Goal: Task Accomplishment & Management: Complete application form

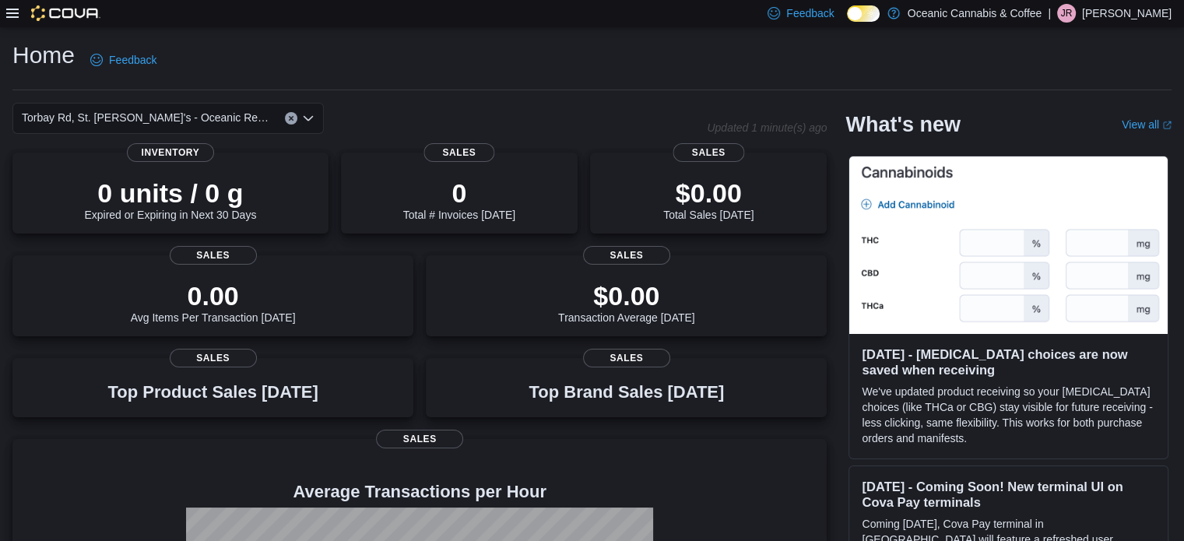
click at [370, 77] on div "Home Feedback" at bounding box center [591, 60] width 1159 height 40
click at [3, 15] on div "Feedback Dark Mode Oceanic Cannabis & Coffee | JR [PERSON_NAME]" at bounding box center [592, 13] width 1184 height 27
click at [9, 11] on div "Feedback Dark Mode Oceanic Cannabis & Coffee | JR [PERSON_NAME]" at bounding box center [592, 13] width 1184 height 27
click at [9, 12] on icon at bounding box center [12, 13] width 12 height 12
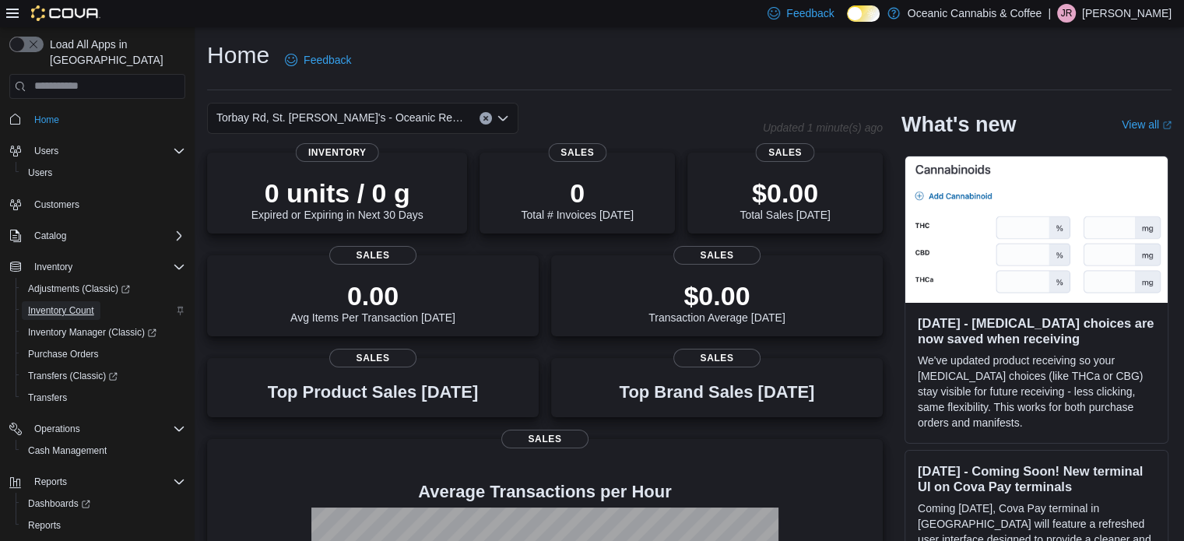
click at [73, 304] on span "Inventory Count" at bounding box center [61, 310] width 66 height 12
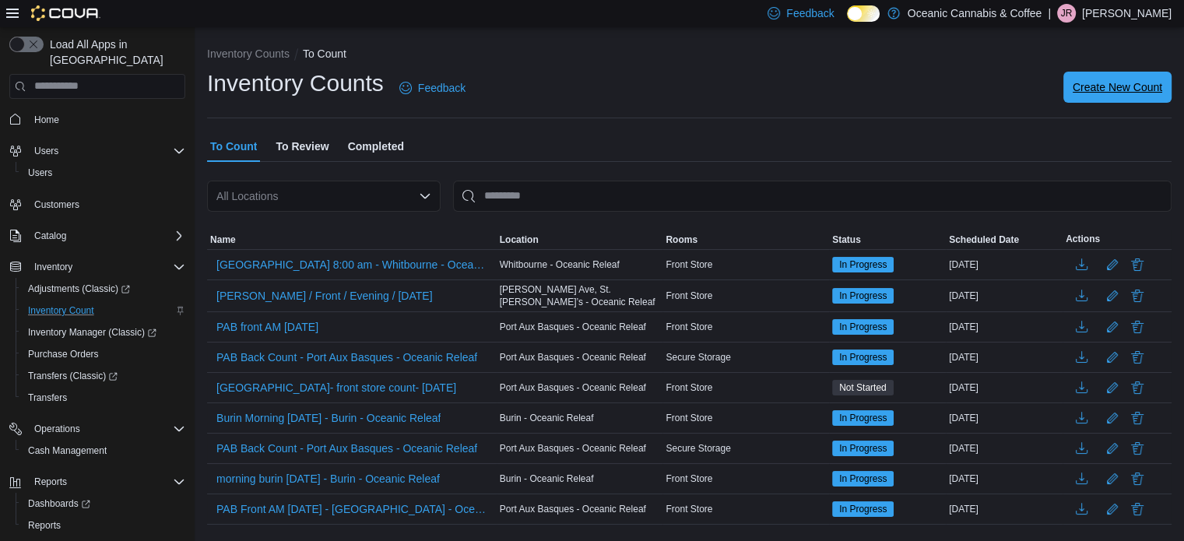
click at [1107, 79] on span "Create New Count" at bounding box center [1116, 87] width 89 height 31
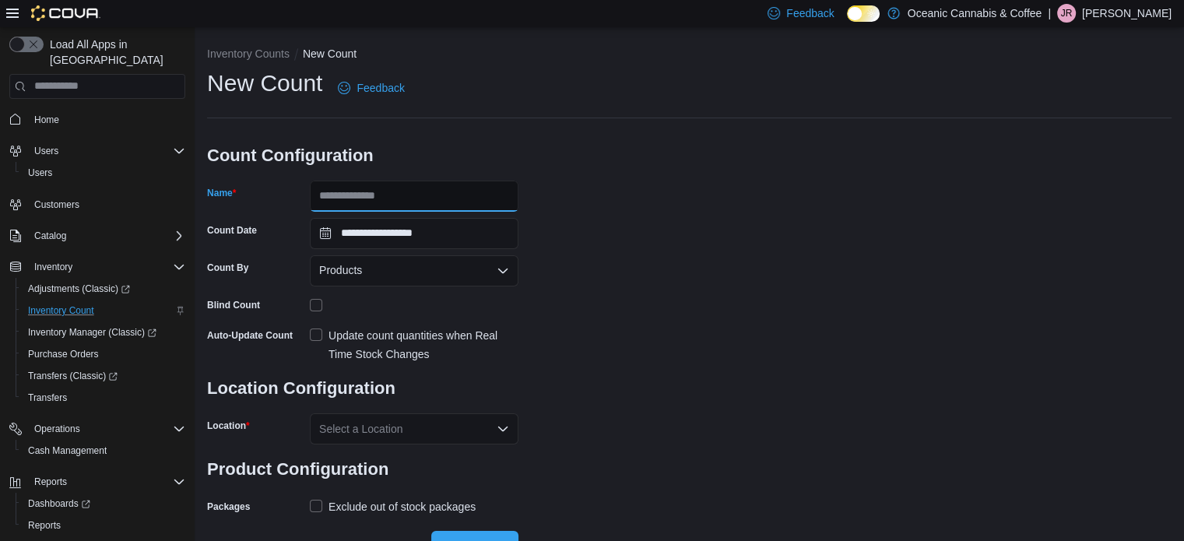
click at [428, 184] on input "Name" at bounding box center [414, 196] width 209 height 31
click at [383, 195] on input "**********" at bounding box center [414, 196] width 209 height 31
type input "**********"
click at [723, 241] on div "**********" at bounding box center [689, 293] width 964 height 451
click at [414, 268] on div "Products" at bounding box center [414, 270] width 209 height 31
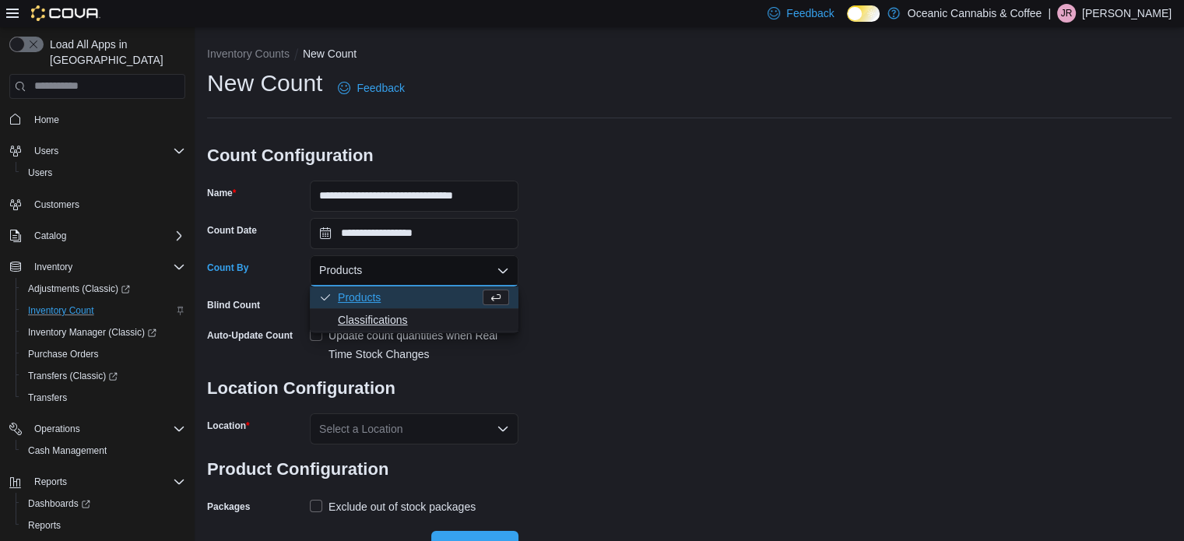
click at [390, 324] on span "Classifications" at bounding box center [423, 320] width 171 height 16
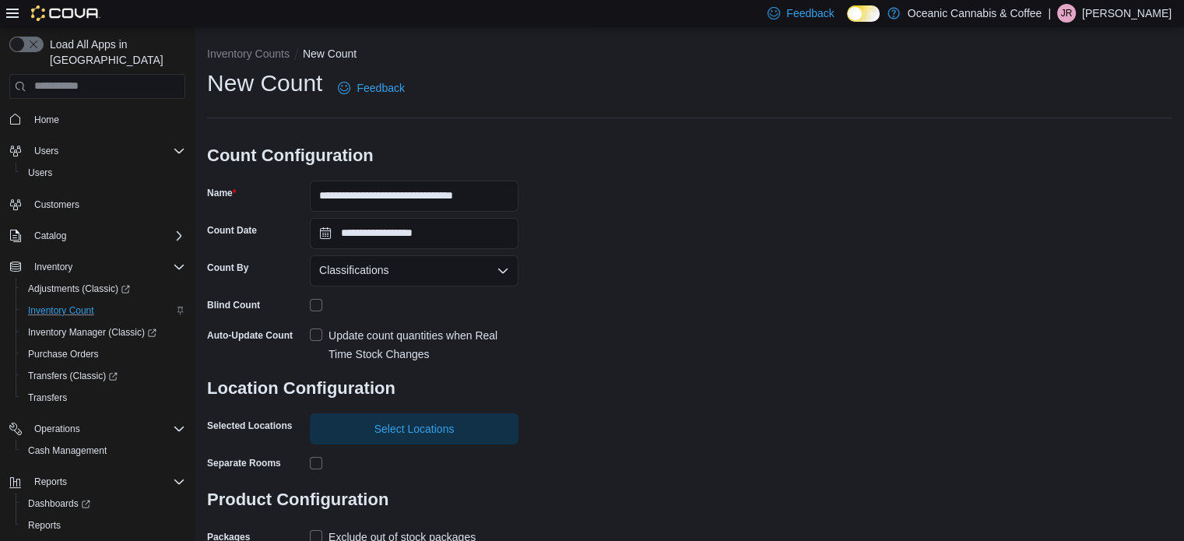
click at [800, 183] on div "**********" at bounding box center [689, 308] width 964 height 481
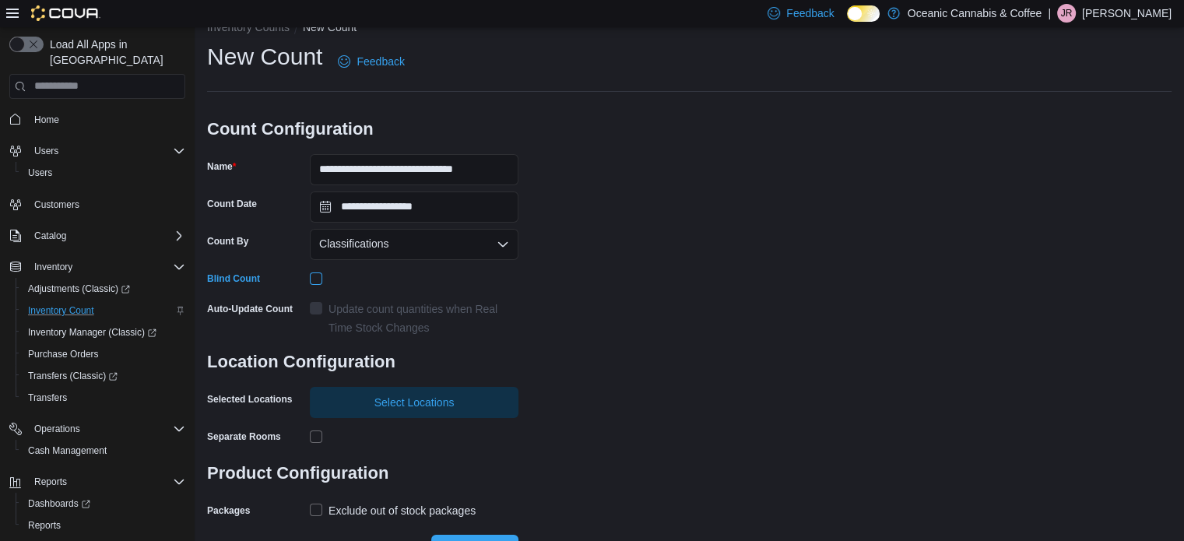
scroll to position [51, 0]
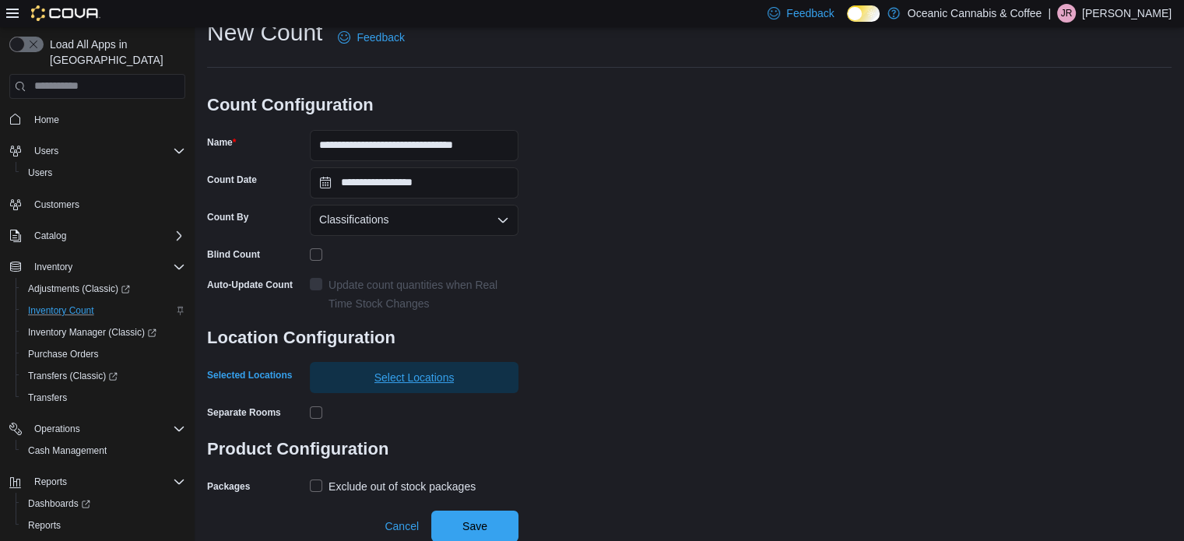
click at [411, 367] on span "Select Locations" at bounding box center [414, 377] width 190 height 31
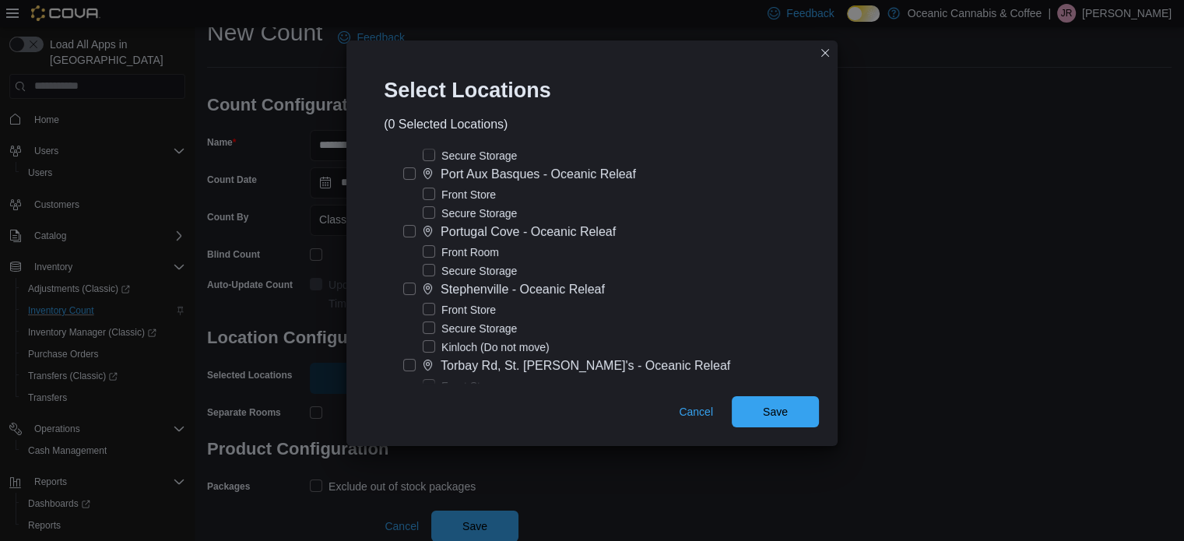
scroll to position [422, 0]
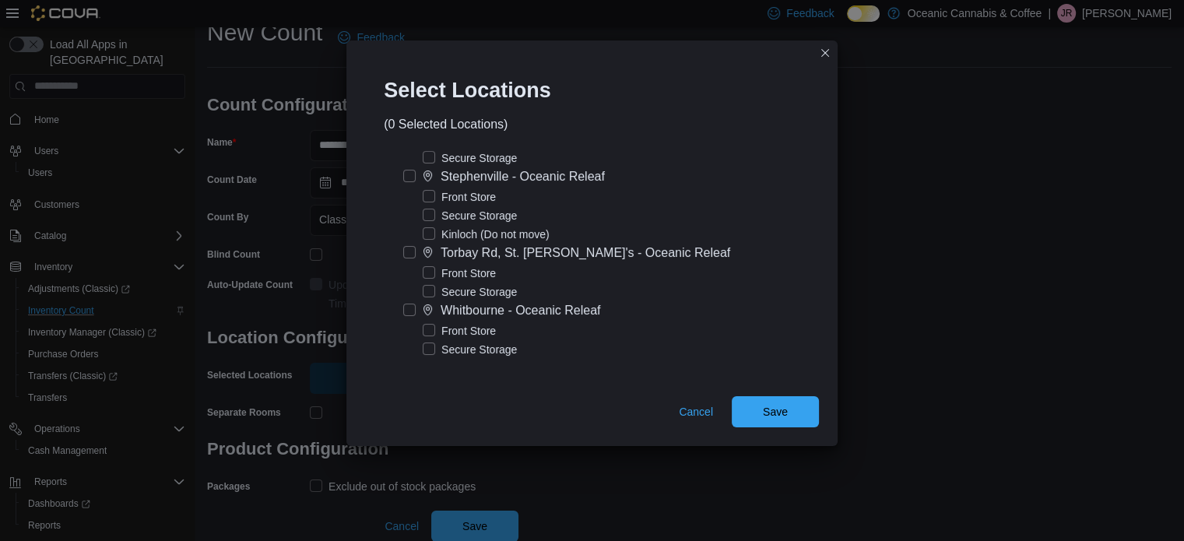
click at [440, 270] on label "Front Store" at bounding box center [459, 273] width 73 height 19
click at [767, 402] on span "Save" at bounding box center [775, 410] width 68 height 31
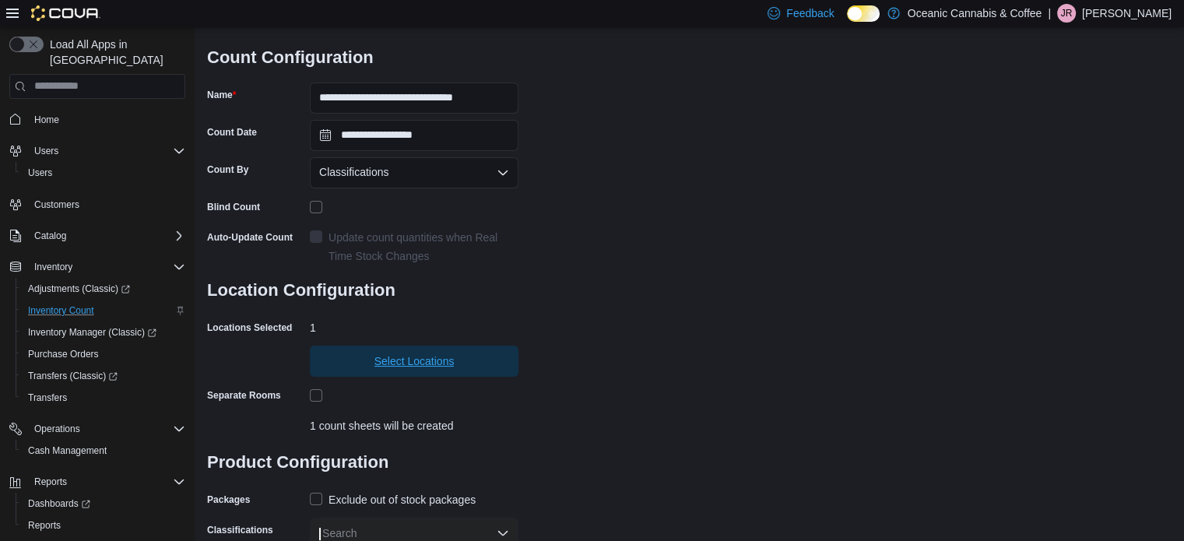
scroll to position [149, 0]
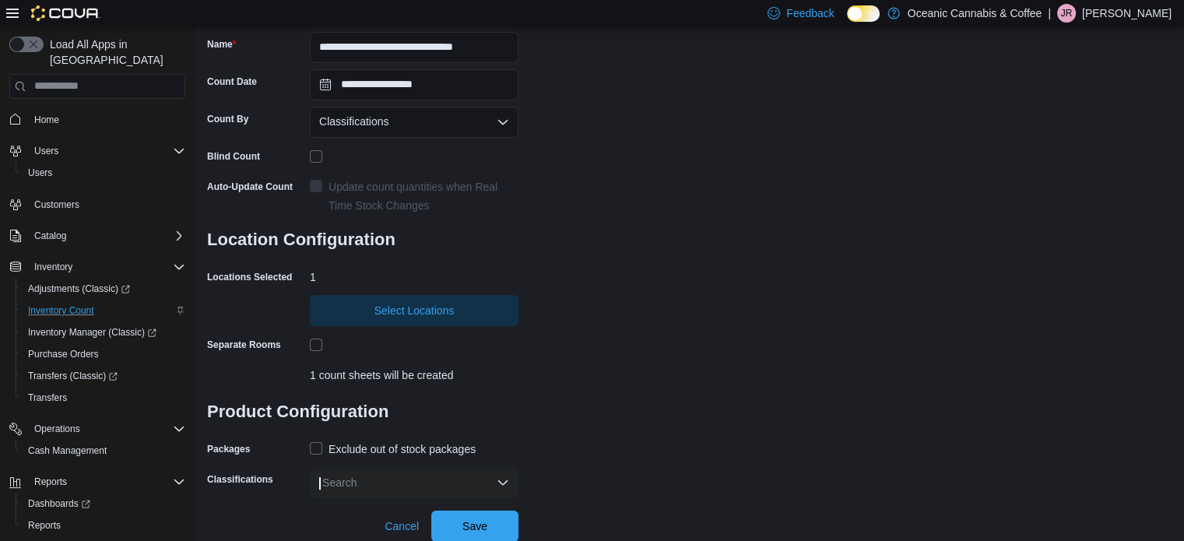
click at [454, 443] on div "Exclude out of stock packages" at bounding box center [401, 449] width 147 height 19
click at [391, 479] on div "Search" at bounding box center [414, 482] width 209 height 31
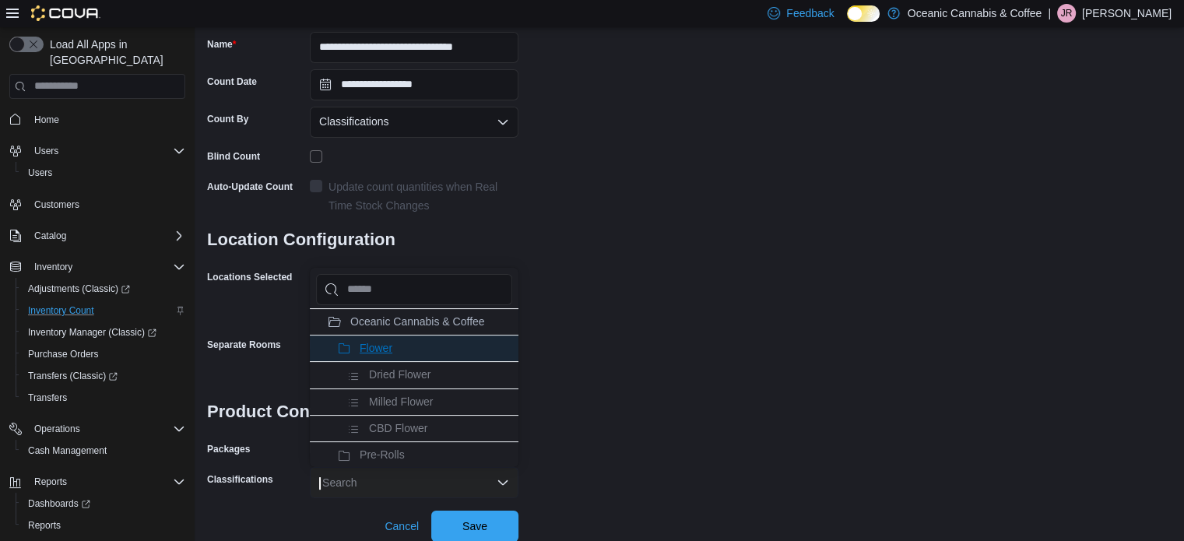
click at [405, 346] on li "Flower" at bounding box center [414, 348] width 209 height 26
click at [405, 346] on li "Pre-Rolls" at bounding box center [414, 348] width 209 height 26
click at [405, 346] on li "Seeds" at bounding box center [414, 348] width 209 height 26
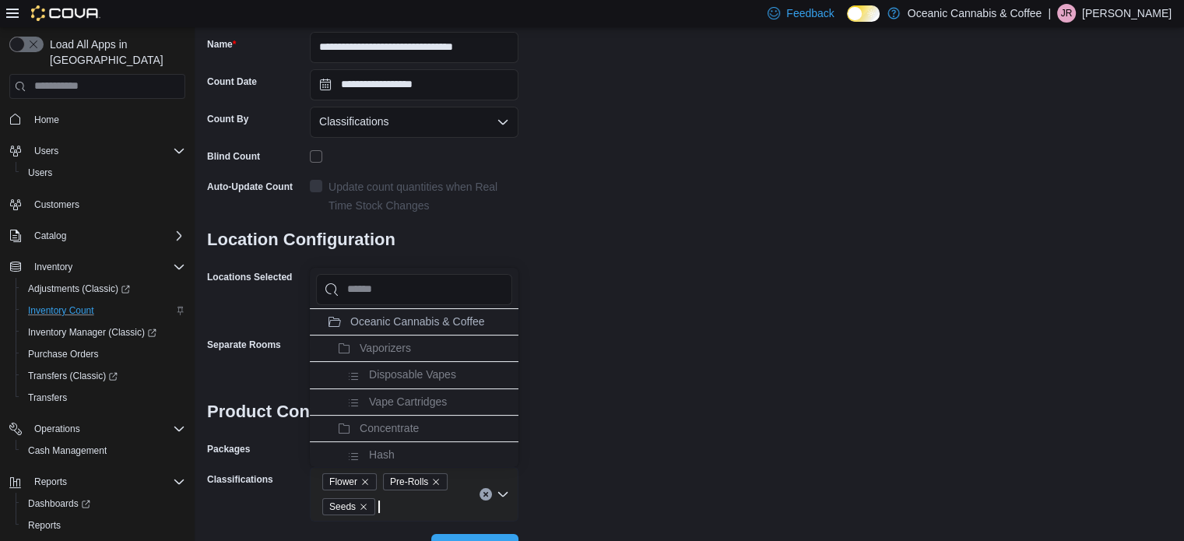
click at [405, 346] on span "Vaporizers" at bounding box center [385, 348] width 51 height 12
click at [405, 346] on span "Concentrate" at bounding box center [389, 348] width 59 height 12
click at [405, 346] on li "Edibles" at bounding box center [414, 348] width 209 height 26
click at [405, 346] on span "Oil & Capsules" at bounding box center [396, 348] width 72 height 12
click at [405, 346] on li "Topicals" at bounding box center [414, 348] width 209 height 26
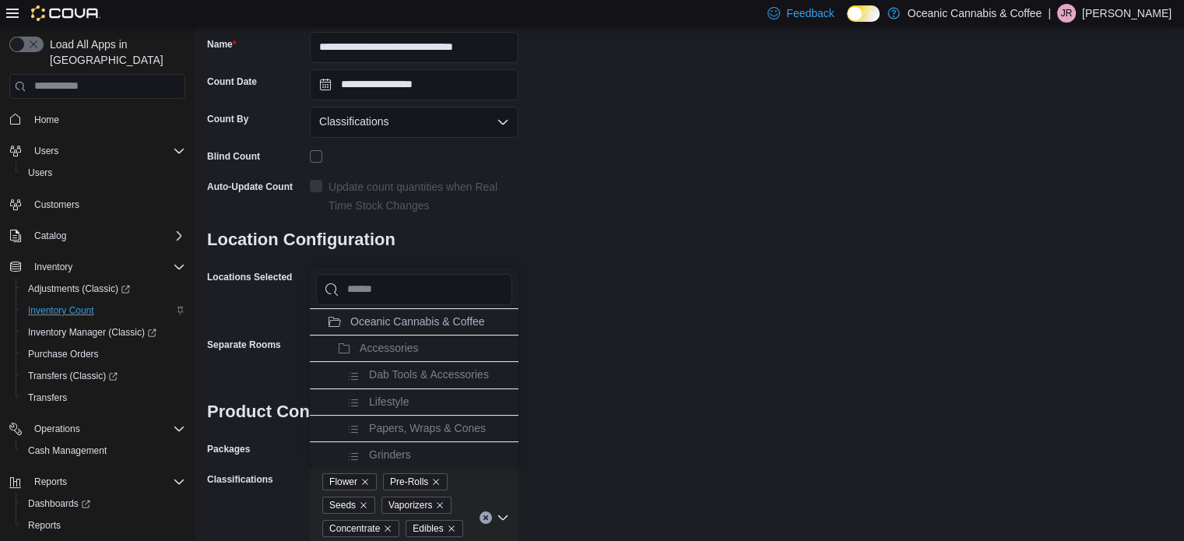
click at [623, 282] on div "**********" at bounding box center [689, 243] width 964 height 649
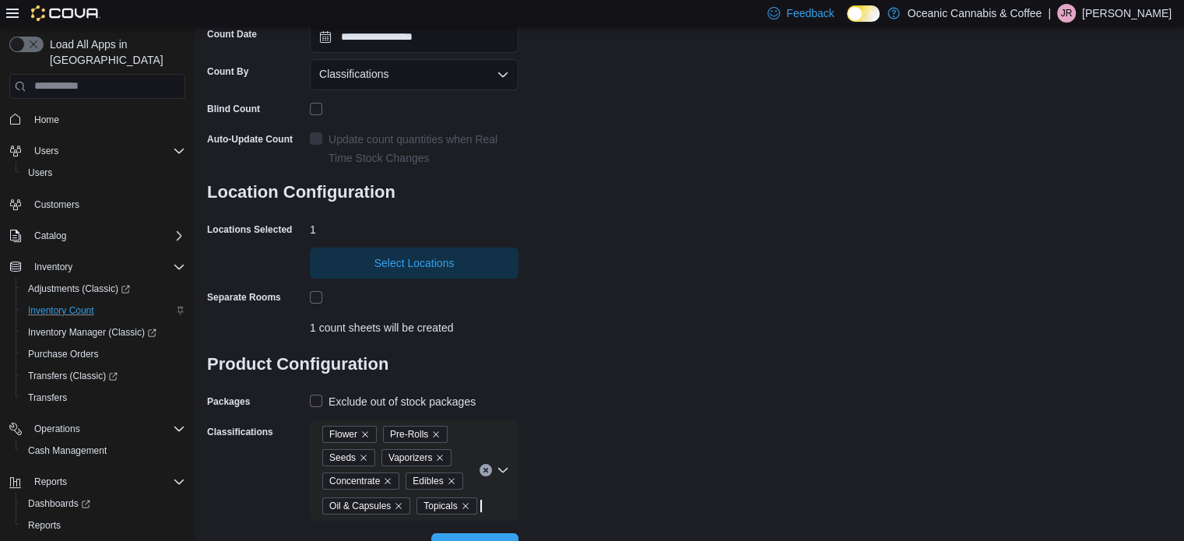
scroll to position [218, 0]
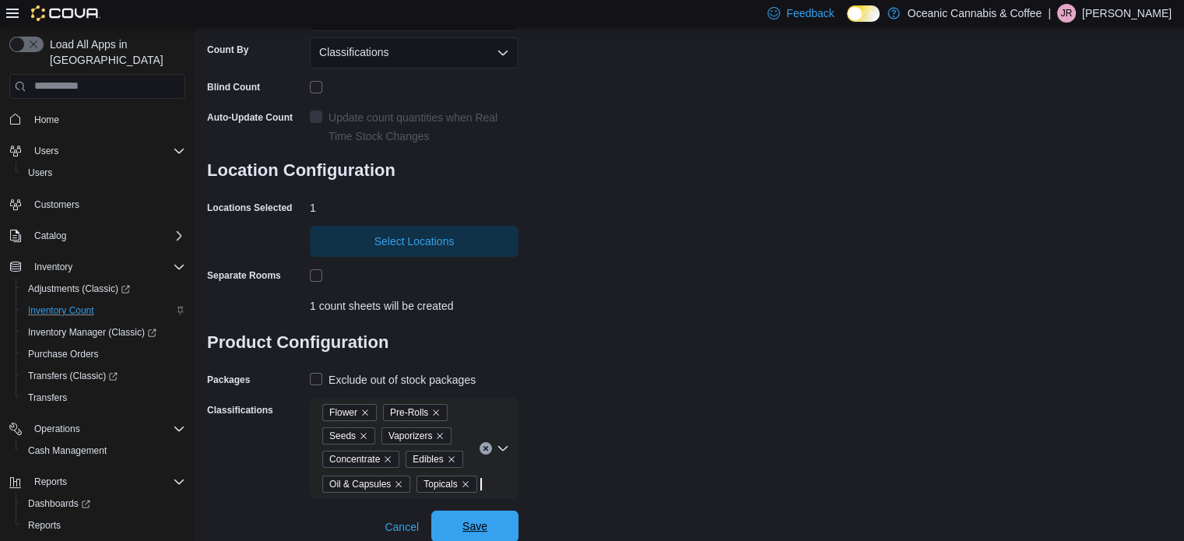
click at [451, 524] on span "Save" at bounding box center [474, 525] width 68 height 31
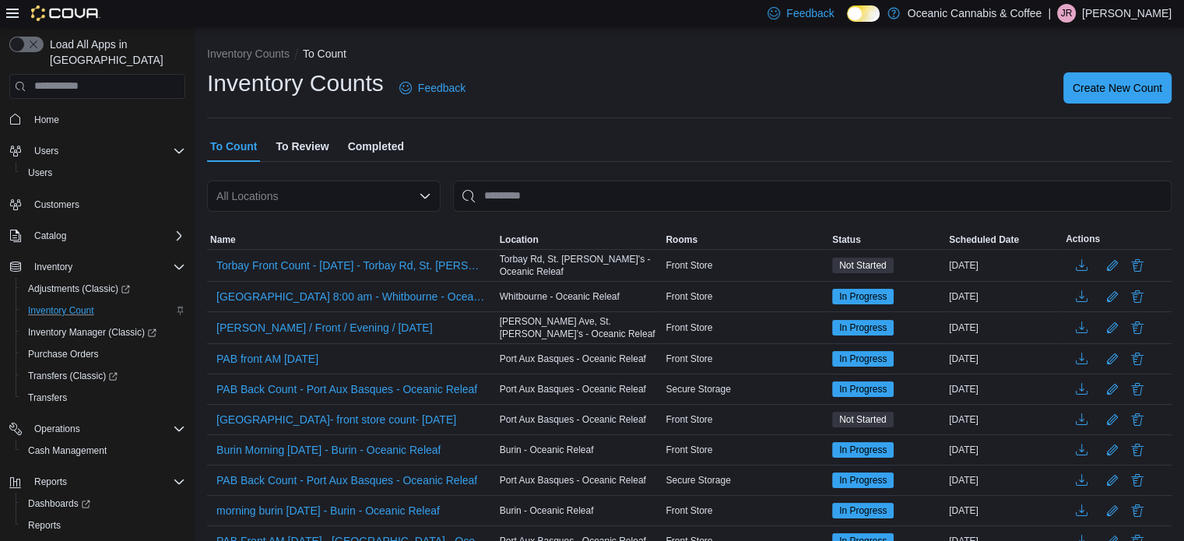
click at [853, 94] on div "Inventory Counts Feedback Create New Count" at bounding box center [689, 88] width 964 height 40
